Goal: Task Accomplishment & Management: Manage account settings

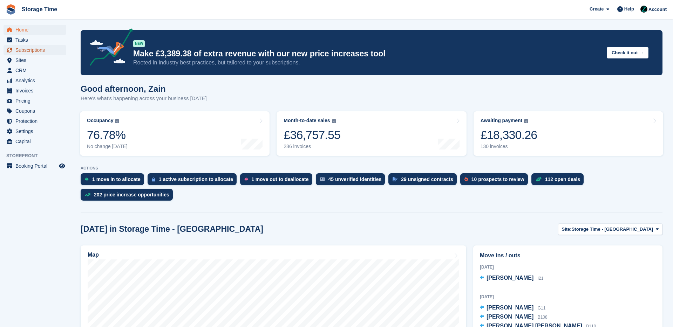
click at [33, 49] on span "Subscriptions" at bounding box center [36, 50] width 42 height 10
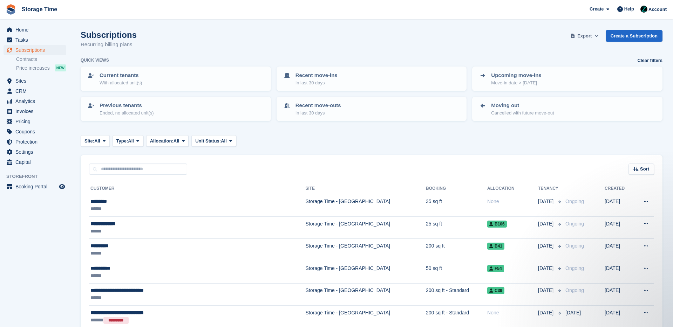
click at [590, 36] on span "Export" at bounding box center [584, 36] width 14 height 7
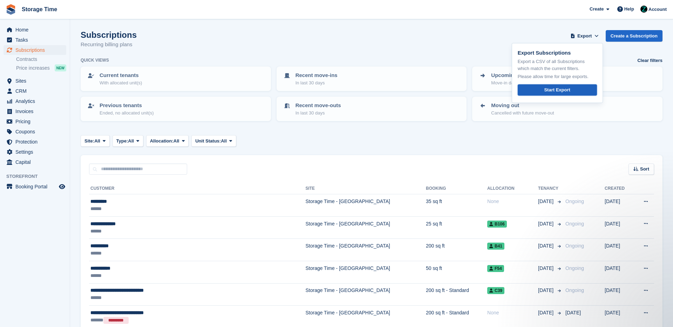
click at [549, 89] on div "Start Export" at bounding box center [557, 90] width 26 height 7
click at [25, 112] on span "Invoices" at bounding box center [36, 112] width 42 height 10
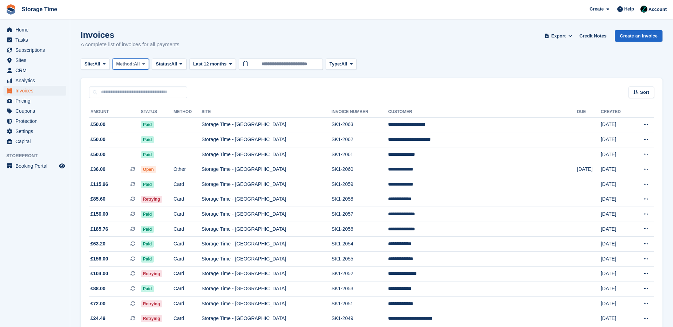
click at [145, 66] on button "Method: All" at bounding box center [131, 65] width 37 height 12
click at [104, 62] on span at bounding box center [104, 64] width 6 height 6
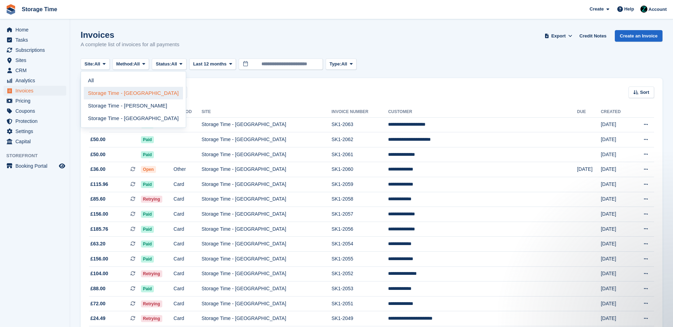
click at [100, 93] on link "Storage Time - [GEOGRAPHIC_DATA]" at bounding box center [133, 93] width 99 height 13
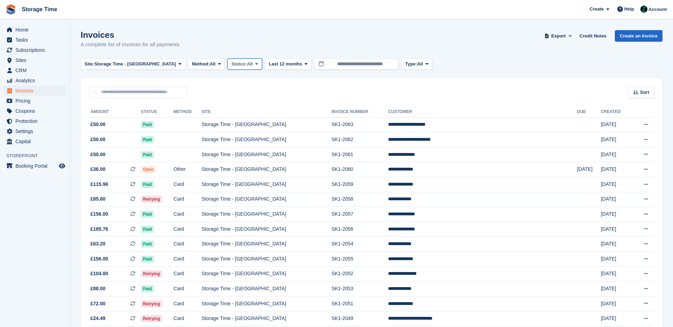
click at [247, 63] on span "All" at bounding box center [250, 64] width 6 height 7
click at [231, 119] on link "Open" at bounding box center [261, 118] width 61 height 13
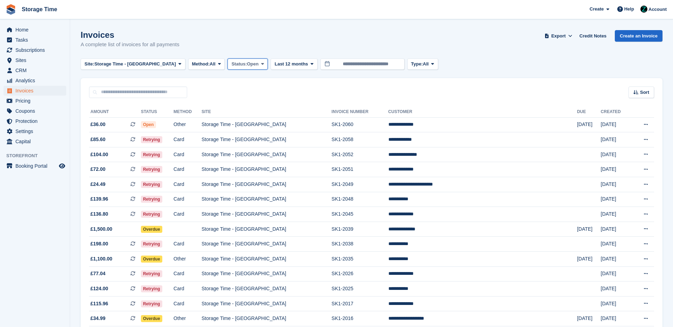
click at [232, 60] on button "Status: Open" at bounding box center [247, 65] width 40 height 12
click at [305, 81] on div "Sort Sort by Date created Created (oldest first) Created (newest first)" at bounding box center [372, 88] width 582 height 20
click at [562, 38] on span "Export" at bounding box center [558, 36] width 14 height 7
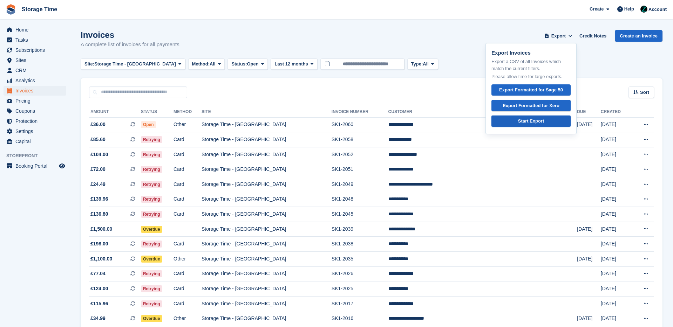
click at [521, 123] on div "Start Export" at bounding box center [531, 121] width 26 height 7
click at [458, 30] on div "Invoices A complete list of invoices for all payments Export Export Invoices Ex…" at bounding box center [372, 43] width 582 height 27
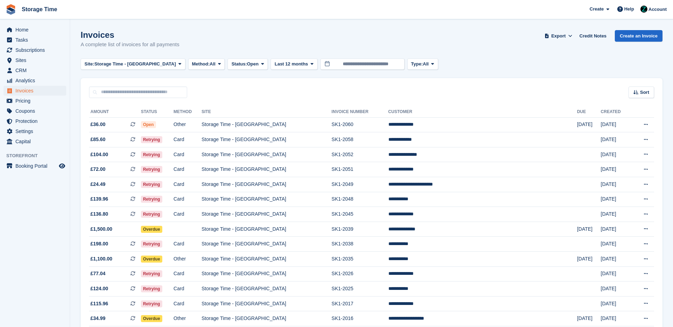
click at [449, 54] on div "Invoices A complete list of invoices for all payments Export Export Invoices Ex…" at bounding box center [372, 43] width 582 height 27
